Goal: Task Accomplishment & Management: Complete application form

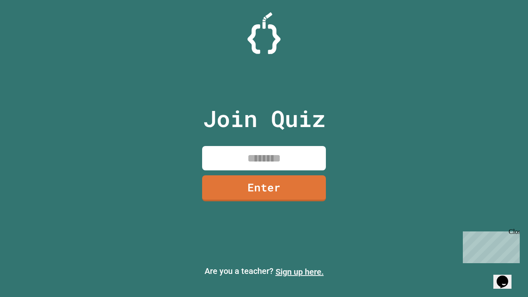
click at [300, 272] on link "Sign up here." at bounding box center [300, 272] width 48 height 10
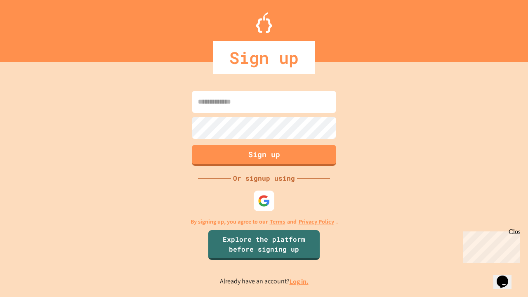
click at [300, 282] on link "Log in." at bounding box center [299, 281] width 19 height 9
